Goal: Task Accomplishment & Management: Use online tool/utility

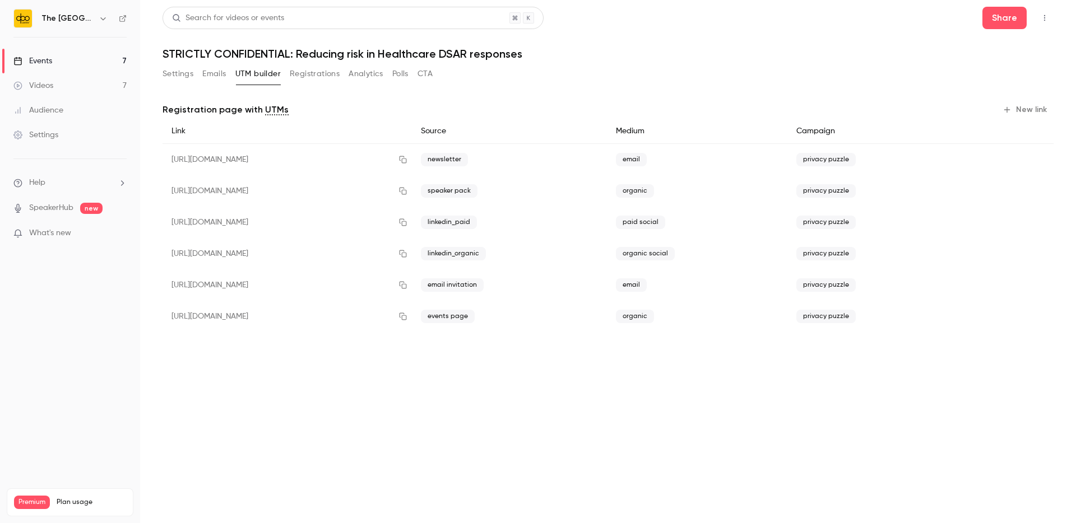
click at [42, 59] on div "Events" at bounding box center [32, 60] width 39 height 11
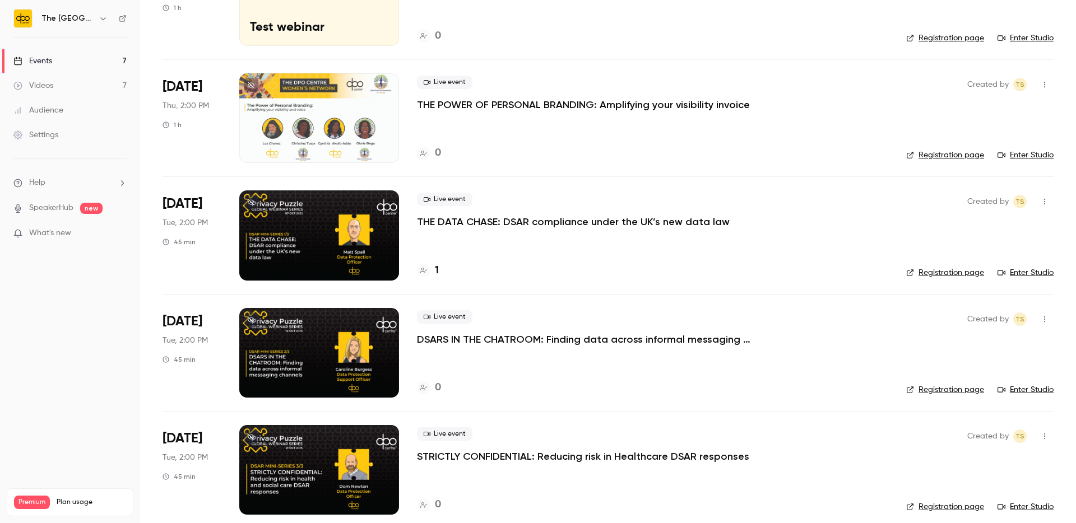
scroll to position [387, 0]
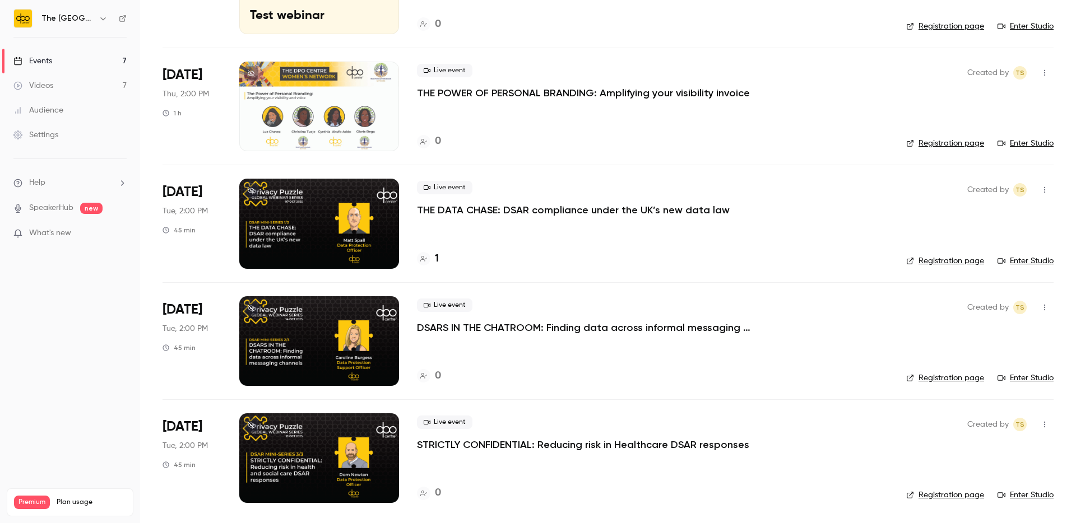
click at [558, 326] on p "DSARS IN THE CHATROOM: Finding data across informal messaging channels" at bounding box center [585, 327] width 336 height 13
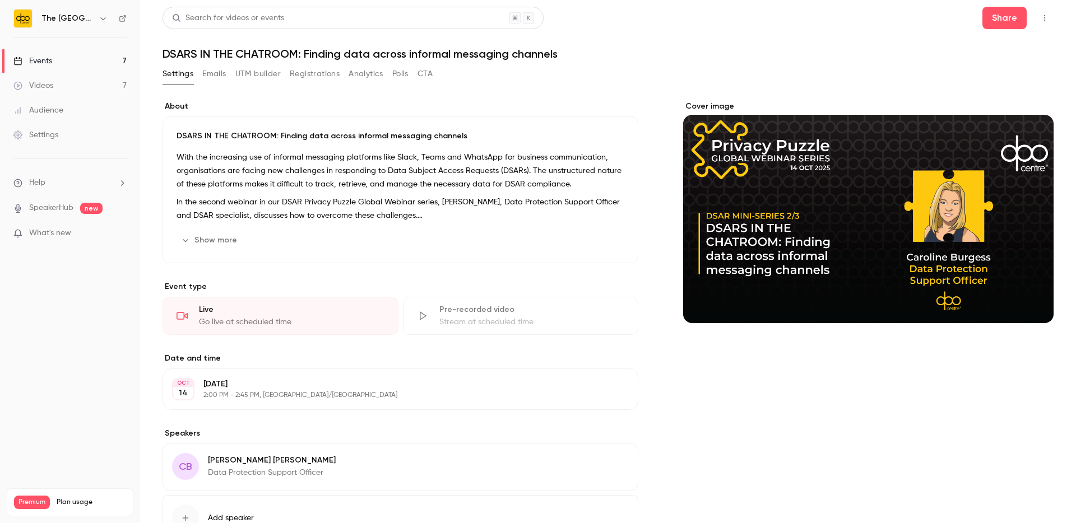
click at [264, 72] on button "UTM builder" at bounding box center [257, 74] width 45 height 18
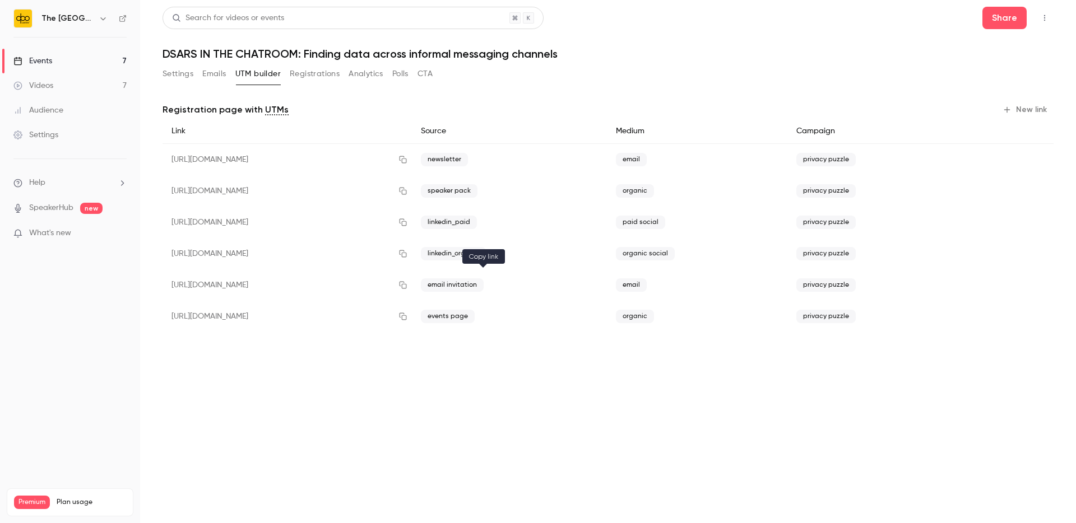
click at [412, 290] on button "button" at bounding box center [403, 285] width 18 height 18
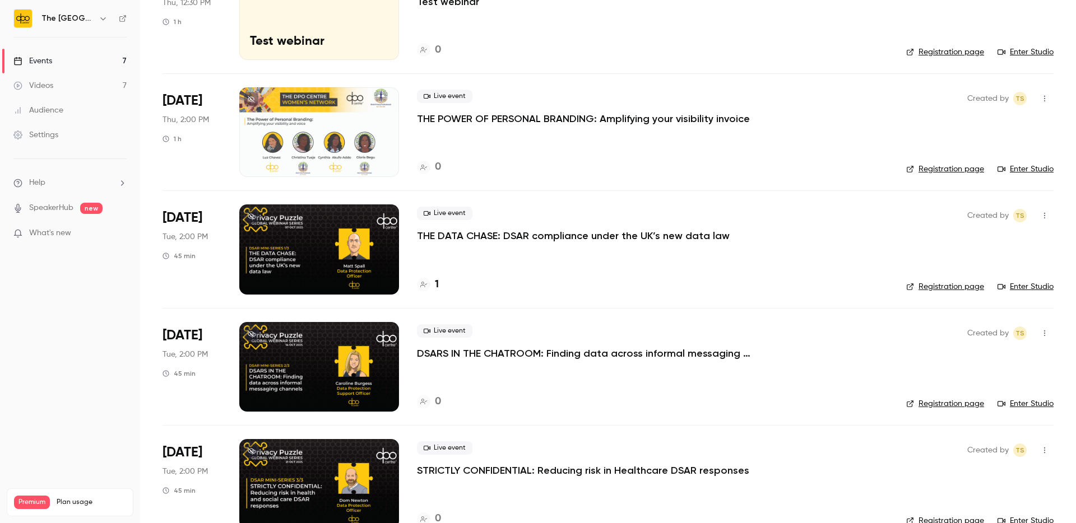
scroll to position [387, 0]
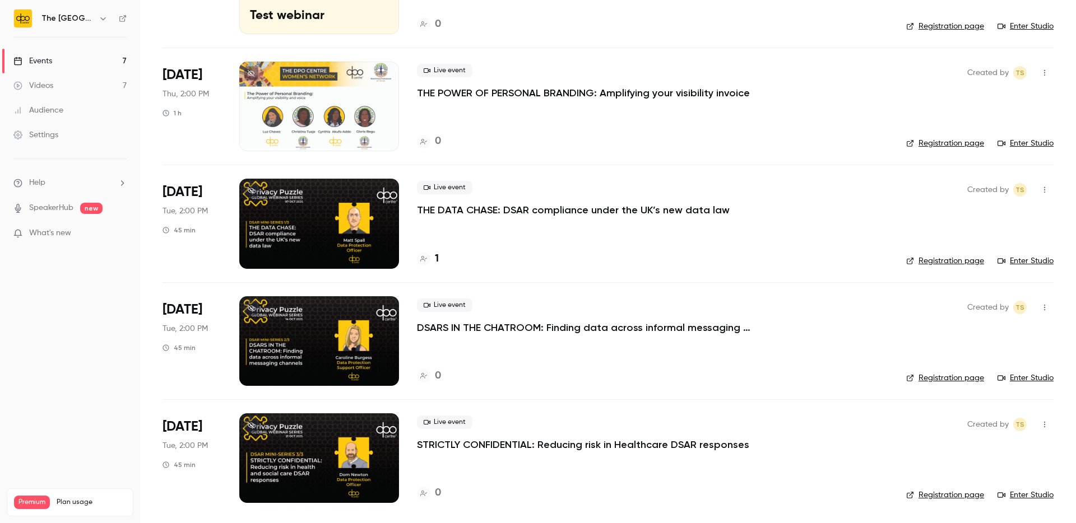
click at [520, 439] on p "STRICTLY CONFIDENTIAL: Reducing risk in Healthcare DSAR responses" at bounding box center [583, 444] width 332 height 13
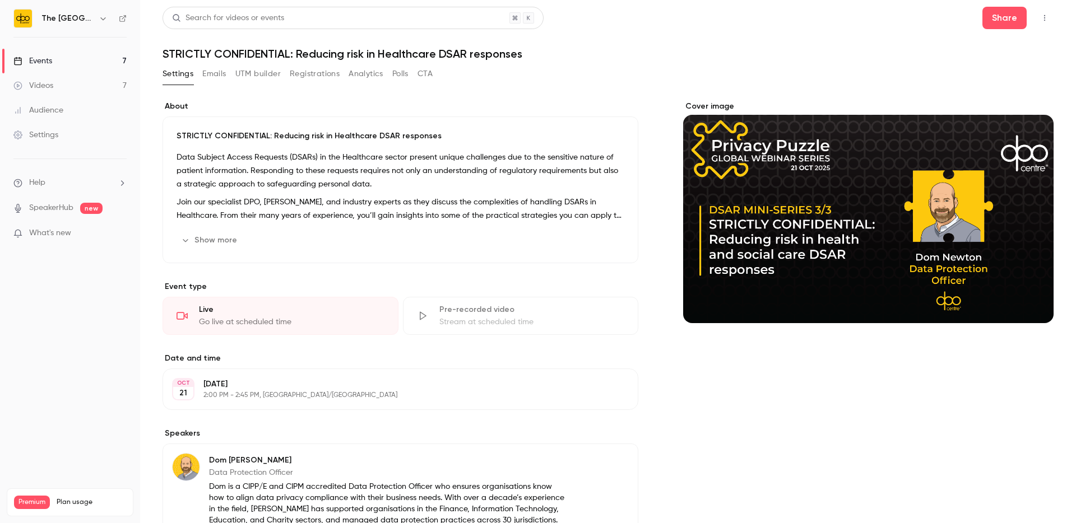
click at [258, 76] on button "UTM builder" at bounding box center [257, 74] width 45 height 18
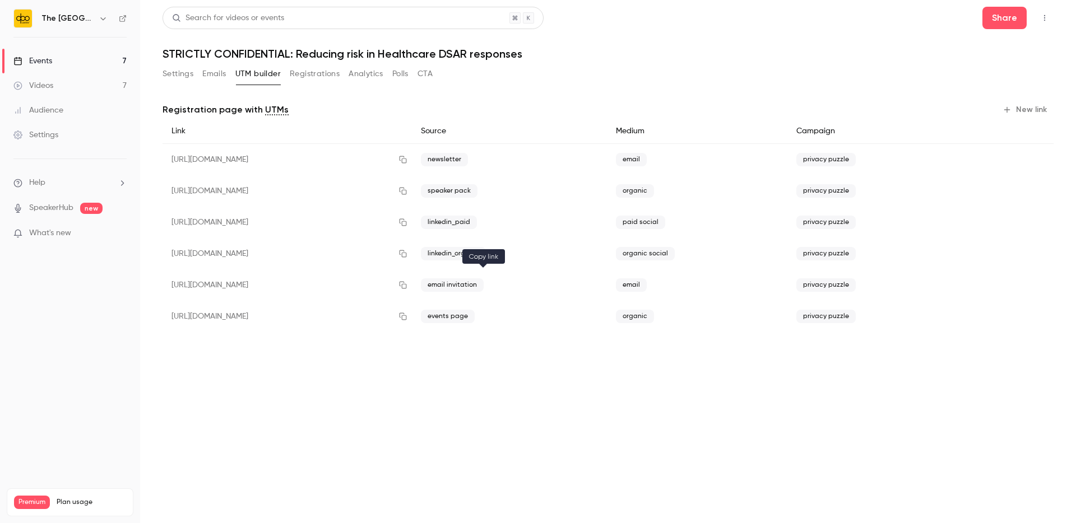
click at [406, 287] on icon "button" at bounding box center [402, 285] width 7 height 7
